Goal: Check status

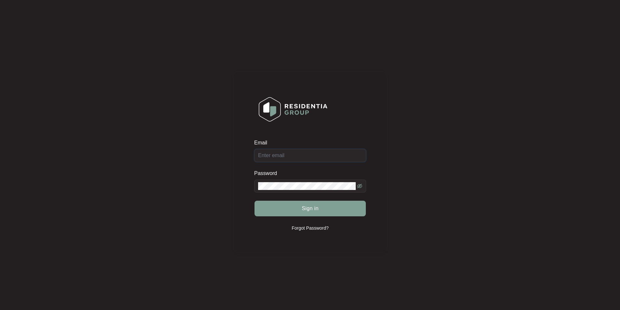
click at [305, 155] on input "Email" at bounding box center [310, 155] width 112 height 13
type input "[EMAIL_ADDRESS][DOMAIN_NAME]"
click at [254, 201] on button "Sign in" at bounding box center [309, 209] width 111 height 16
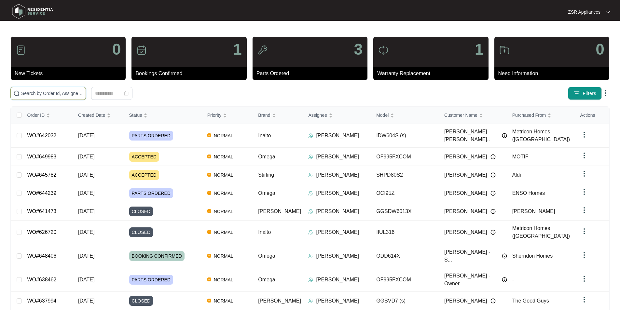
click at [83, 94] on input "text" at bounding box center [52, 93] width 62 height 7
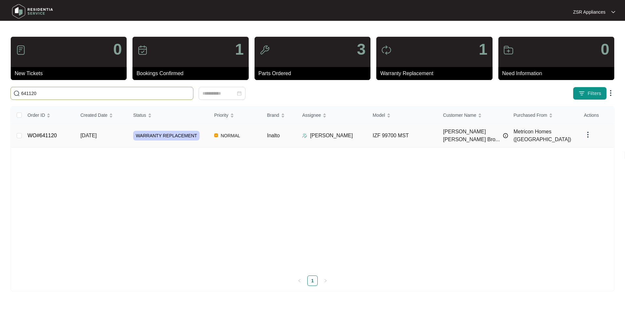
type input "641120"
click at [44, 134] on link "WO#641120" at bounding box center [42, 136] width 29 height 6
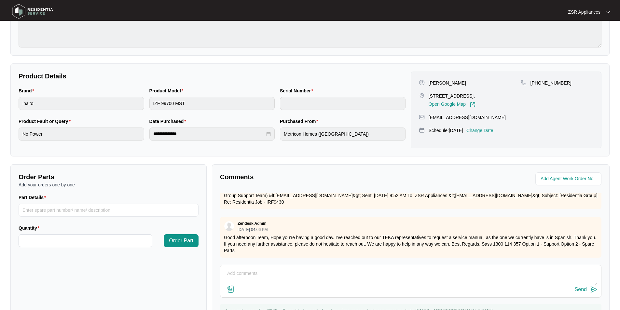
scroll to position [195, 0]
